Goal: Task Accomplishment & Management: Use online tool/utility

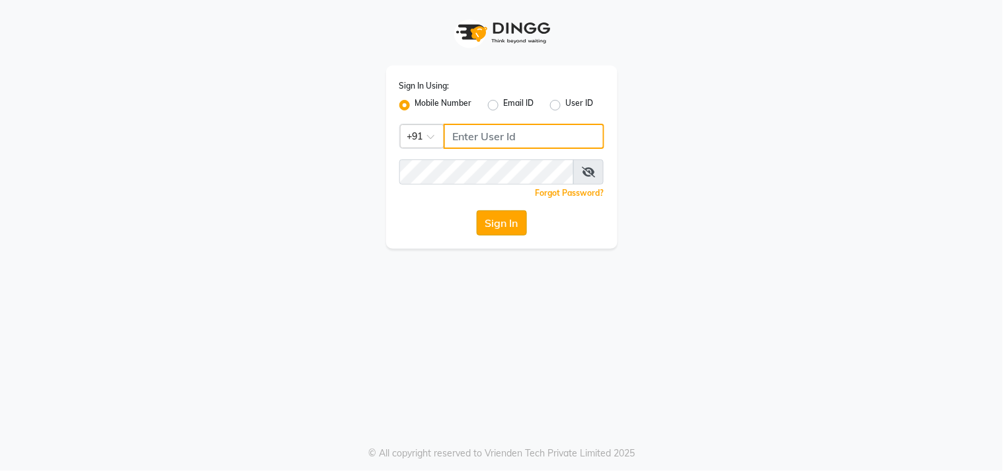
type input "9209992788"
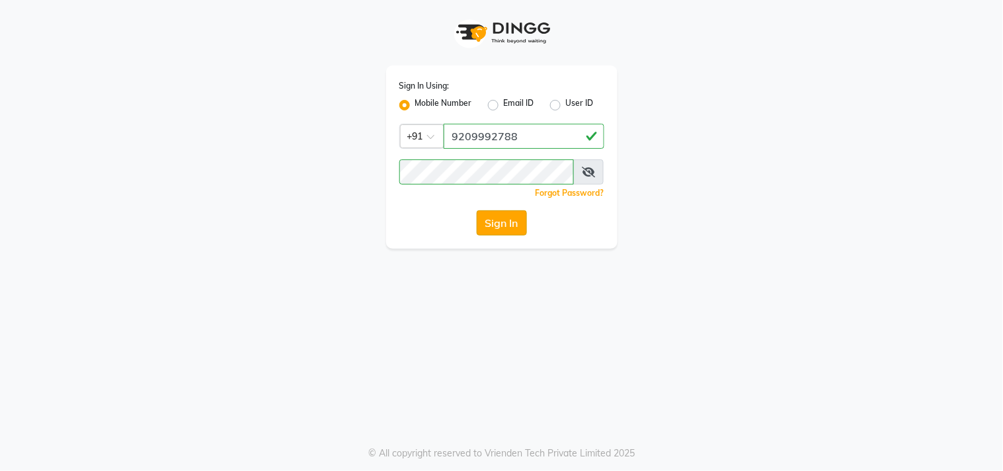
click at [495, 220] on button "Sign In" at bounding box center [502, 222] width 50 height 25
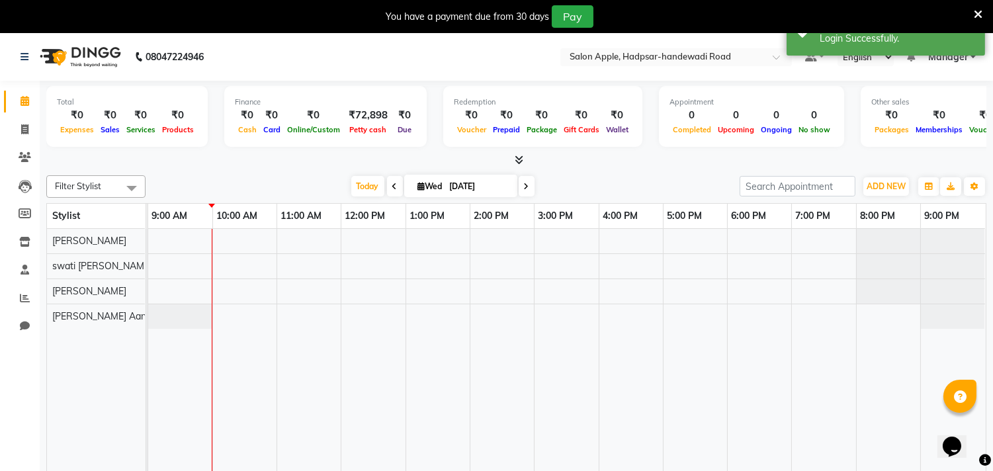
click at [392, 187] on icon at bounding box center [394, 187] width 5 height 8
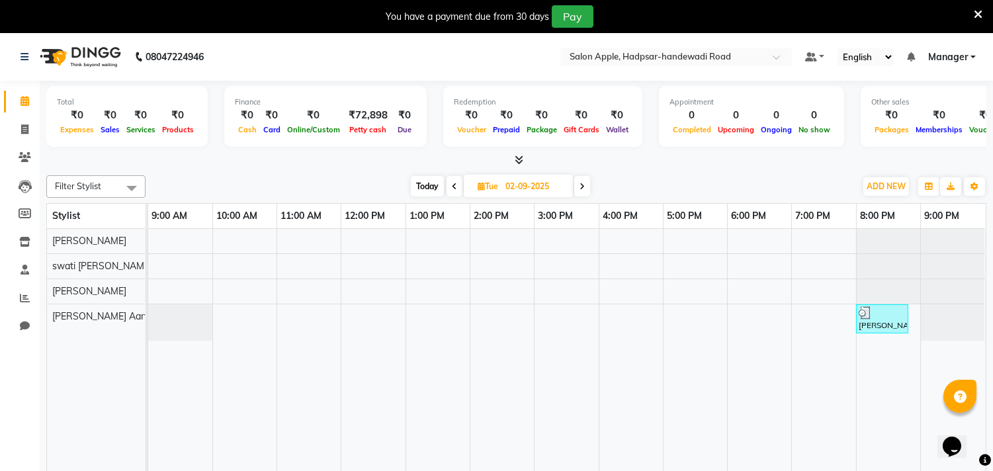
click at [579, 187] on icon at bounding box center [581, 187] width 5 height 8
type input "[DATE]"
